Goal: Go to known website: Go to known website

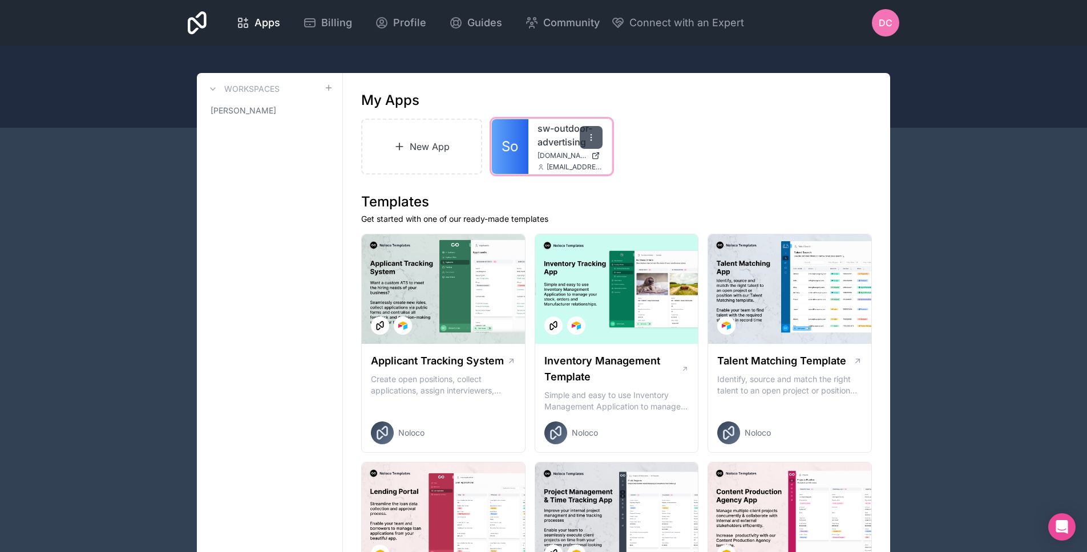
click at [594, 140] on icon at bounding box center [590, 137] width 9 height 9
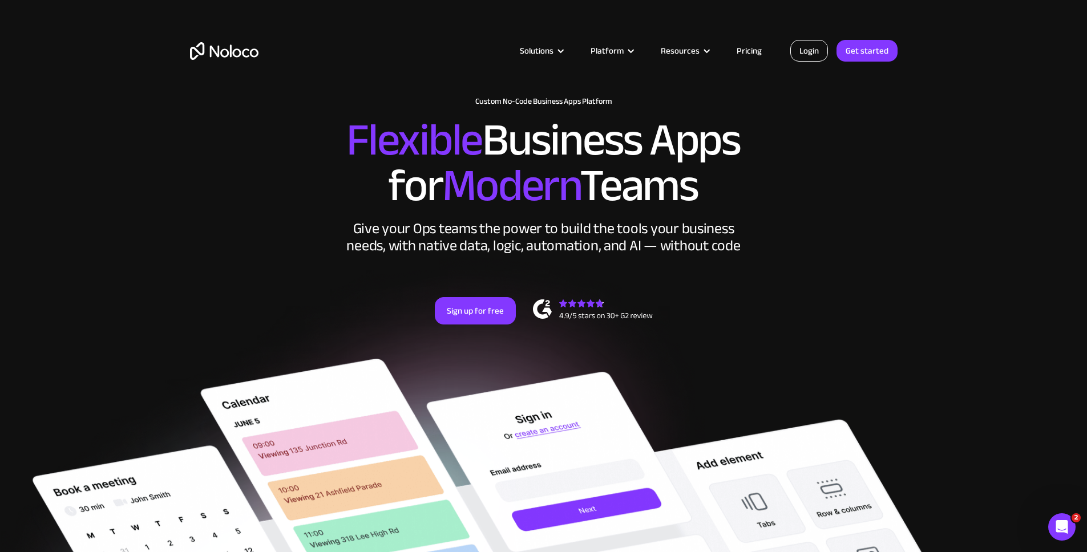
click at [819, 49] on link "Login" at bounding box center [809, 51] width 38 height 22
